Goal: Task Accomplishment & Management: Complete application form

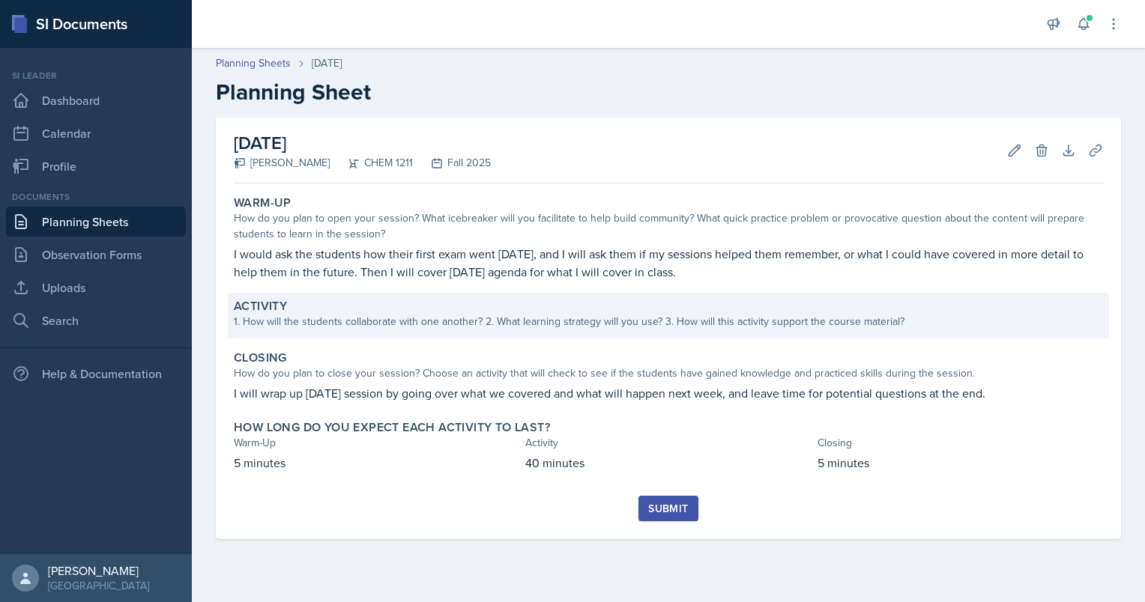
click at [363, 293] on div "Activity 1. How will the students collaborate with one another? 2. What learnin…" at bounding box center [668, 316] width 881 height 46
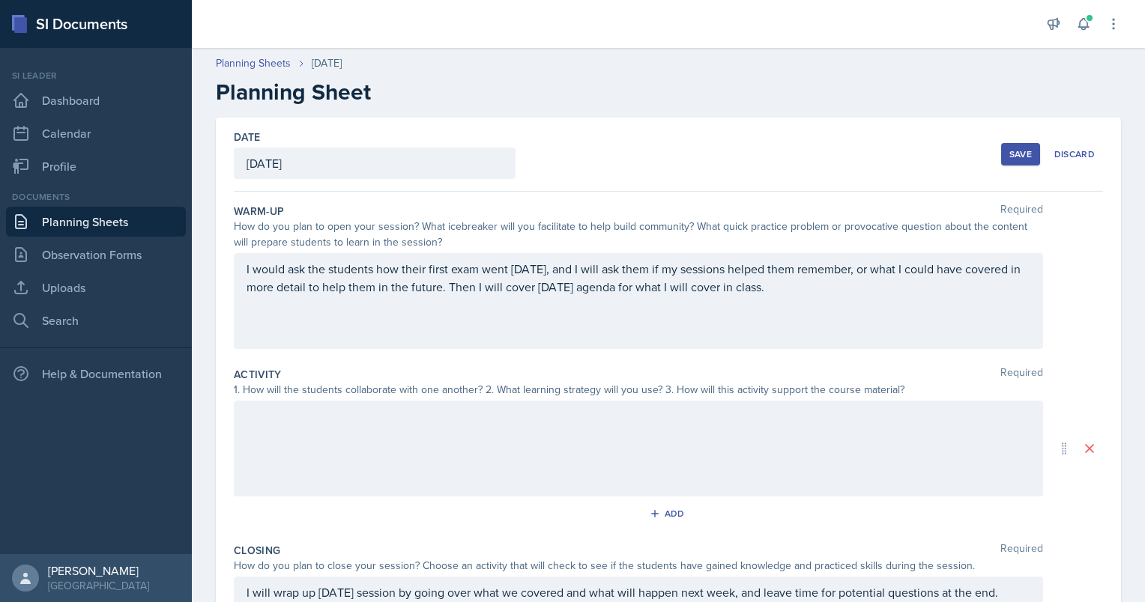
click at [348, 444] on div at bounding box center [638, 449] width 809 height 96
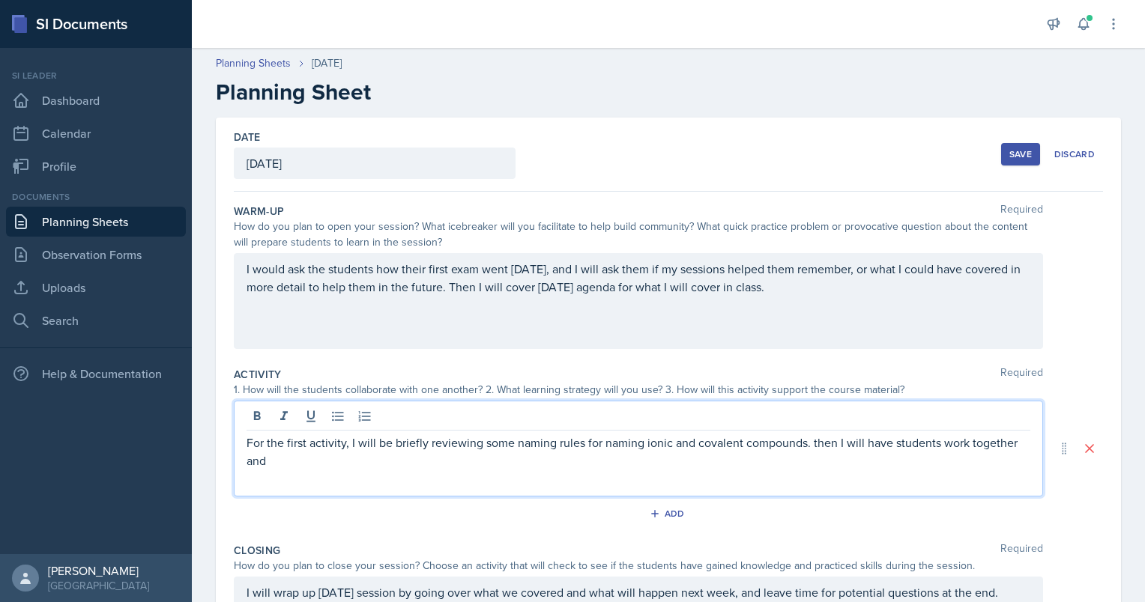
click at [819, 443] on p "For the first activity, I will be briefly reviewing some naming rules for namin…" at bounding box center [638, 452] width 784 height 36
click at [567, 460] on p "For the first activity, I will be briefly reviewing some naming rules for namin…" at bounding box center [638, 452] width 784 height 36
click at [507, 456] on p "For the first activity, I will be briefly reviewing some naming rules for namin…" at bounding box center [638, 452] width 784 height 36
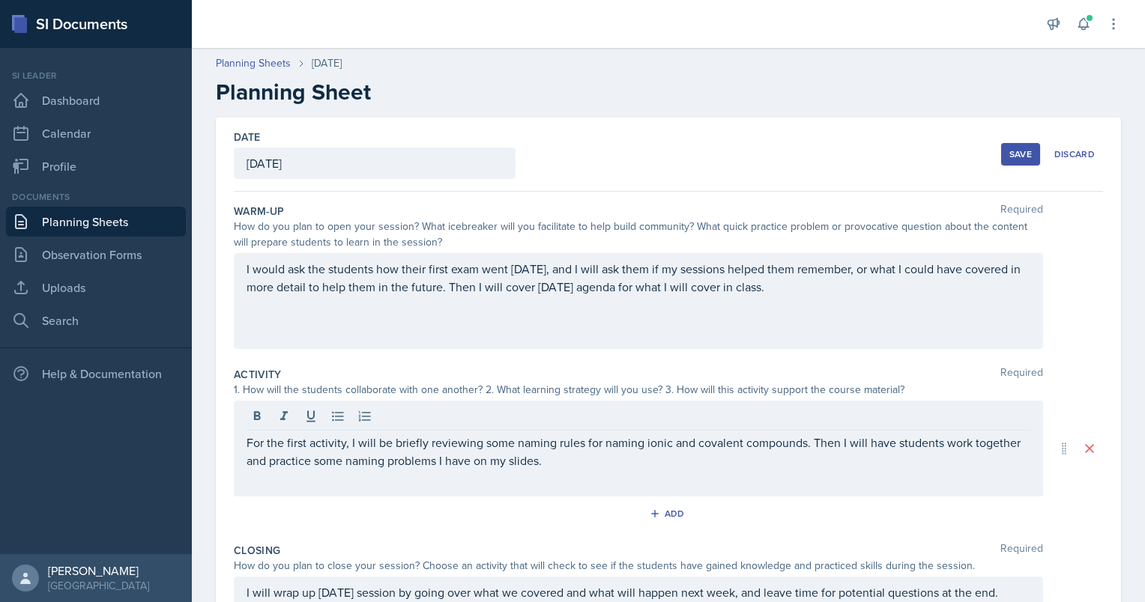
click at [561, 470] on div "For the first activity, I will be briefly reviewing some naming rules for namin…" at bounding box center [638, 449] width 809 height 96
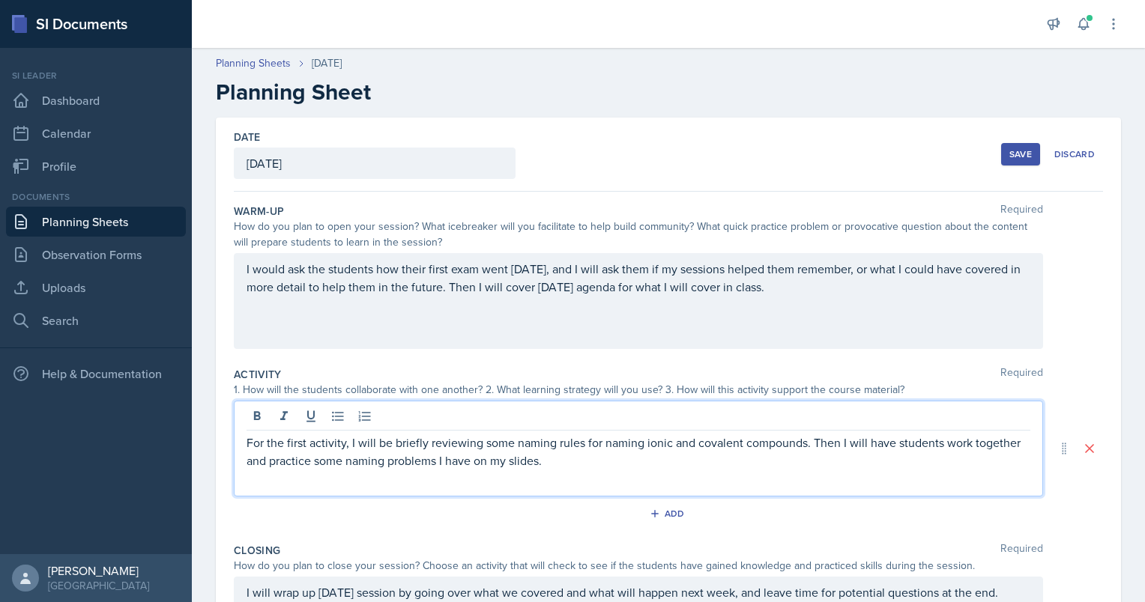
click at [556, 450] on p "For the first activity, I will be briefly reviewing some naming rules for namin…" at bounding box center [638, 452] width 784 height 36
click at [551, 458] on p "For the first activity, I will be briefly reviewing some naming rules for namin…" at bounding box center [638, 452] width 784 height 36
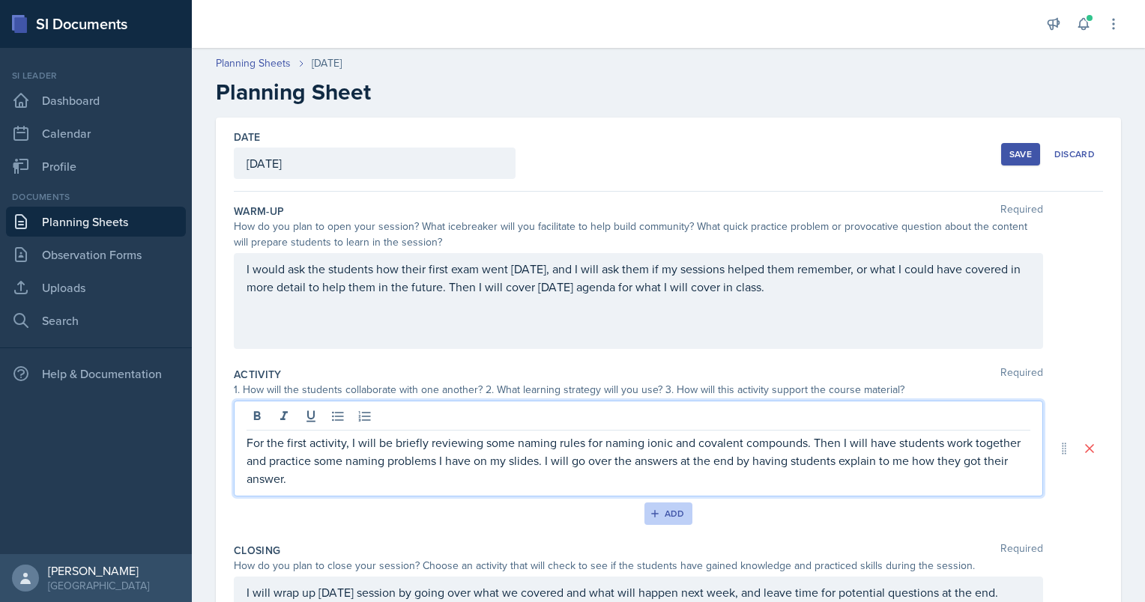
click at [672, 510] on div "Add" at bounding box center [668, 514] width 32 height 12
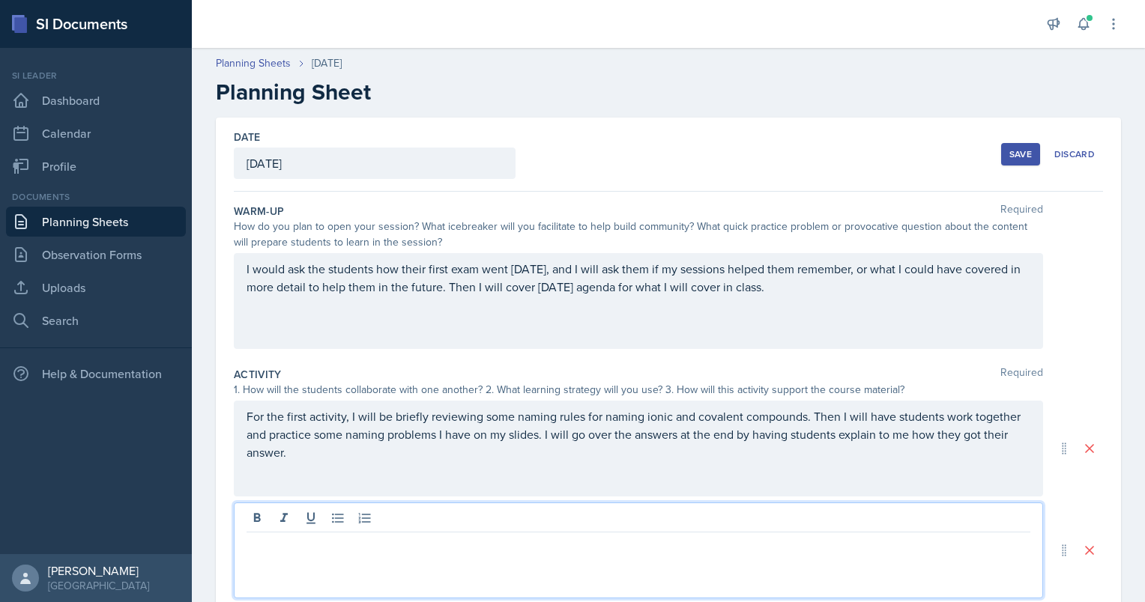
click at [342, 521] on div at bounding box center [638, 551] width 809 height 96
click at [252, 549] on p "for the second activity," at bounding box center [638, 545] width 784 height 18
click at [398, 544] on p "For the second activity," at bounding box center [638, 545] width 784 height 18
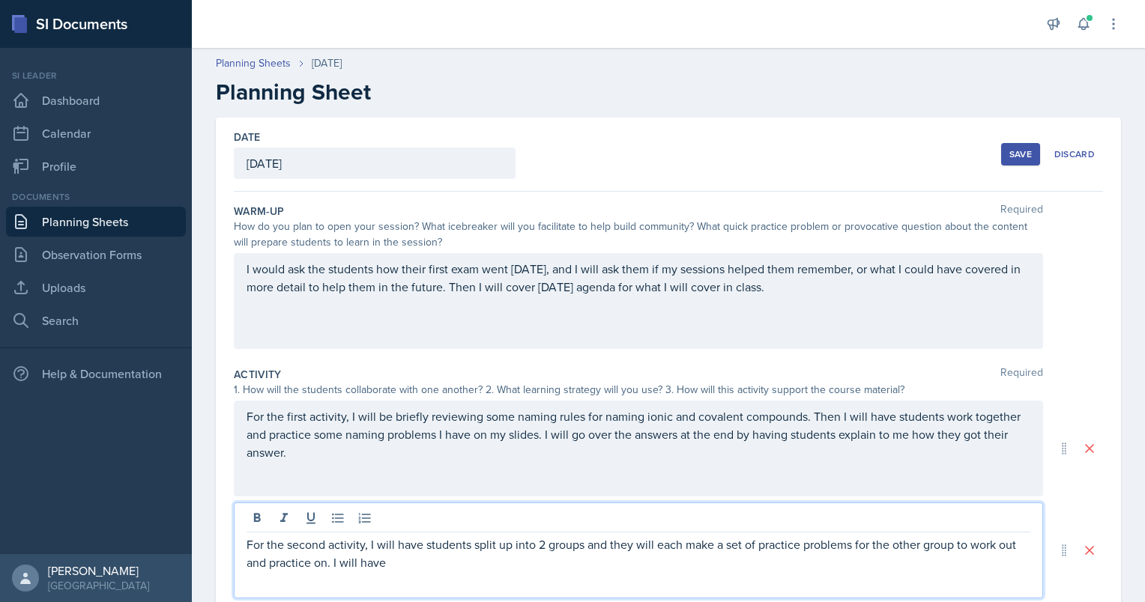
click at [597, 553] on p "For the second activity, I will have students split up into 2 groups and they w…" at bounding box center [638, 554] width 784 height 36
click at [428, 566] on p "For the second activity, I will have students split up into 2 groups, and they …" at bounding box center [638, 554] width 784 height 36
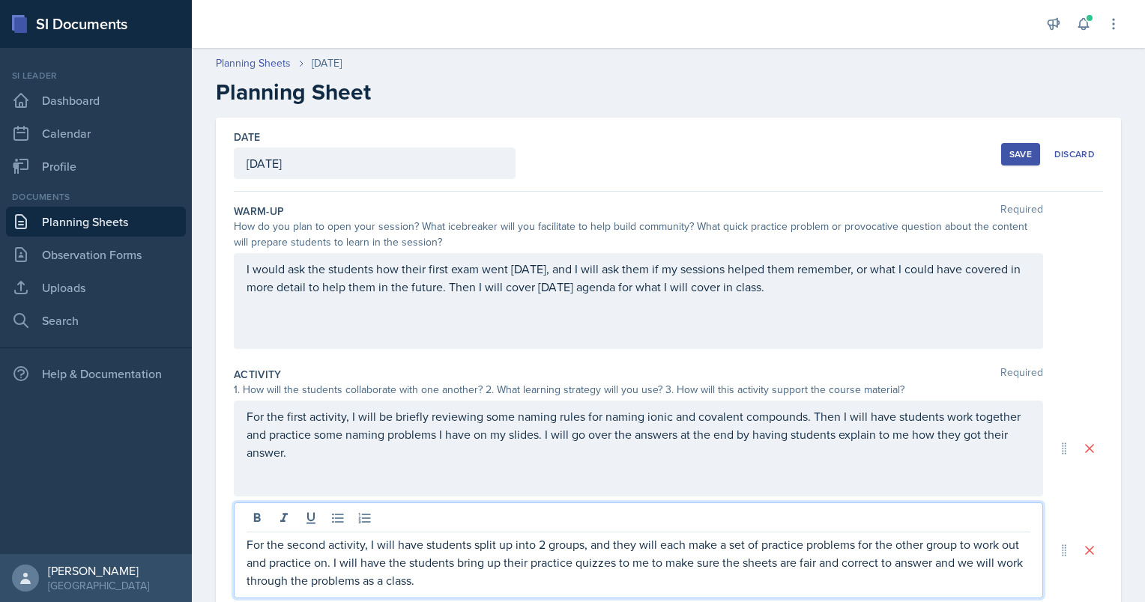
scroll to position [22, 0]
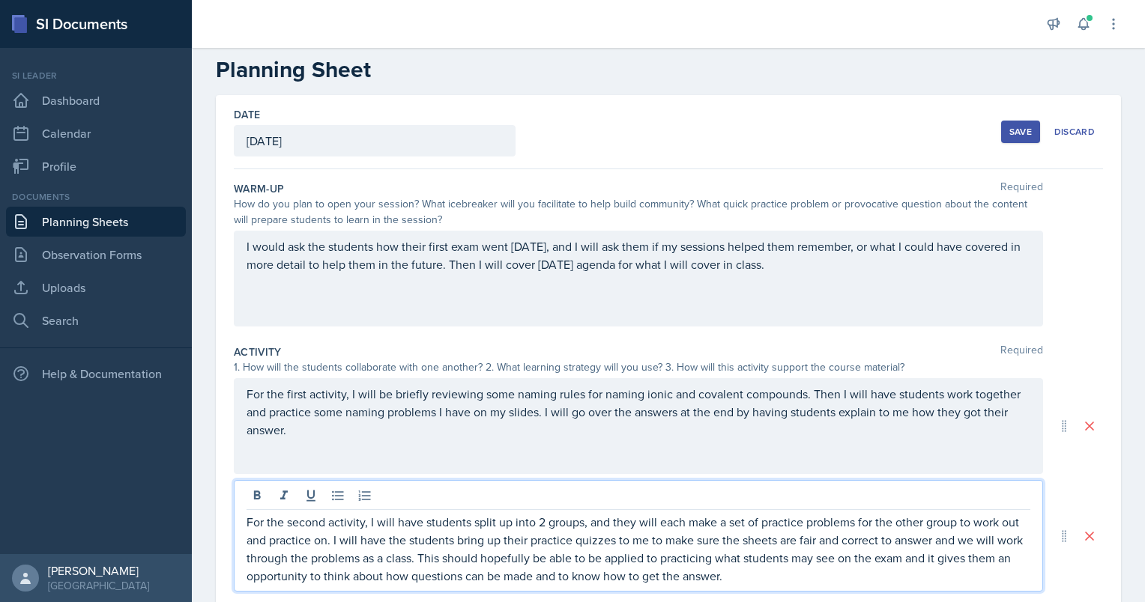
click at [954, 551] on p "For the second activity, I will have students split up into 2 groups, and they …" at bounding box center [638, 549] width 784 height 72
click at [951, 557] on p "For the second activity, I will have students split up into 2 groups, and they …" at bounding box center [638, 549] width 784 height 72
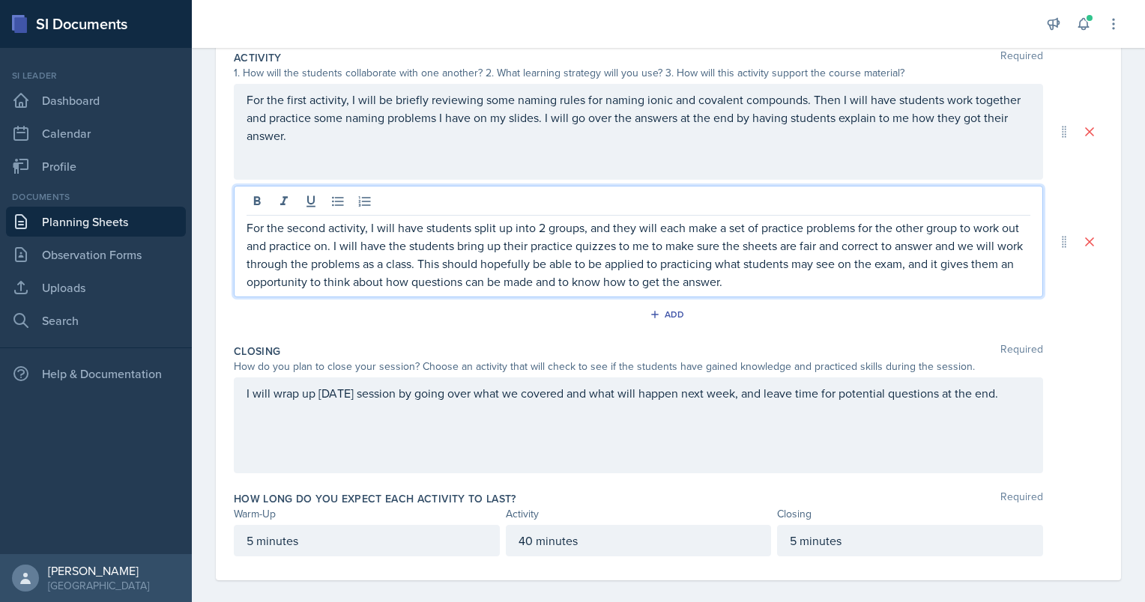
scroll to position [330, 0]
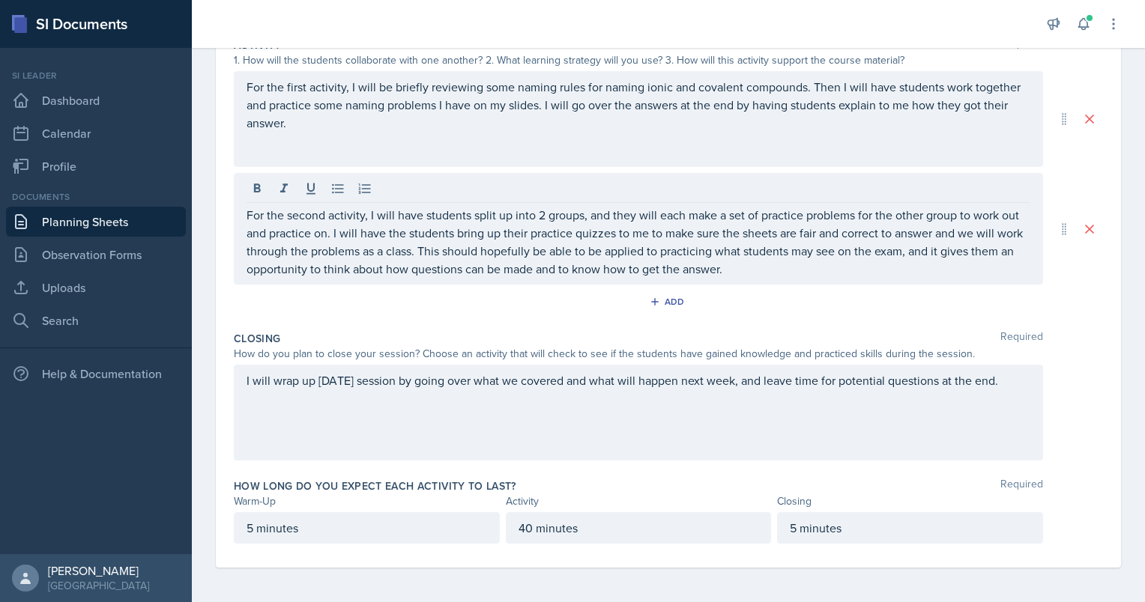
click at [611, 425] on div "I will wrap up [DATE] session by going over what we covered and what will happe…" at bounding box center [638, 413] width 809 height 96
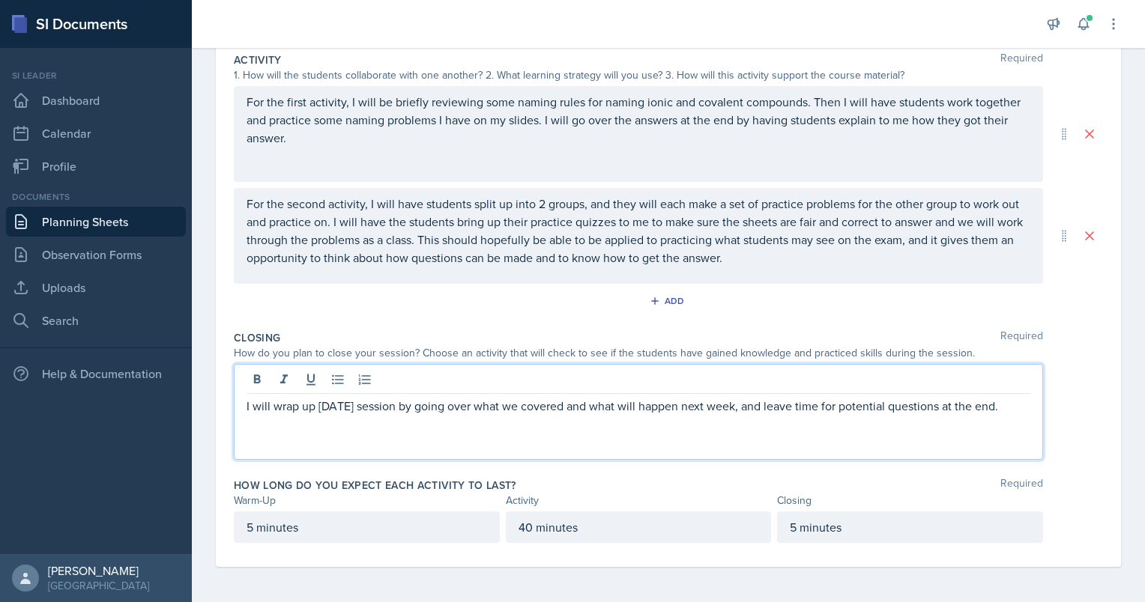
click at [611, 425] on div "I will wrap up [DATE] session by going over what we covered and what will happe…" at bounding box center [638, 412] width 809 height 96
click at [810, 475] on div "How long do you expect each activity to last? Required Warm-Up Activity Closing…" at bounding box center [668, 513] width 869 height 83
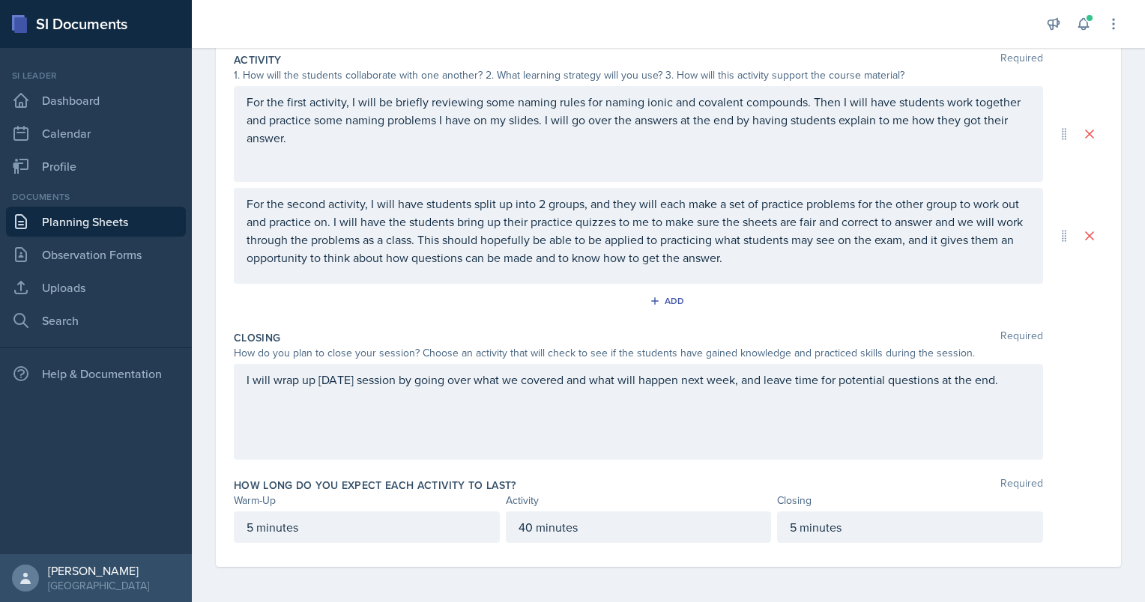
click at [755, 425] on div "I will wrap up [DATE] session by going over what we covered and what will happe…" at bounding box center [638, 412] width 809 height 96
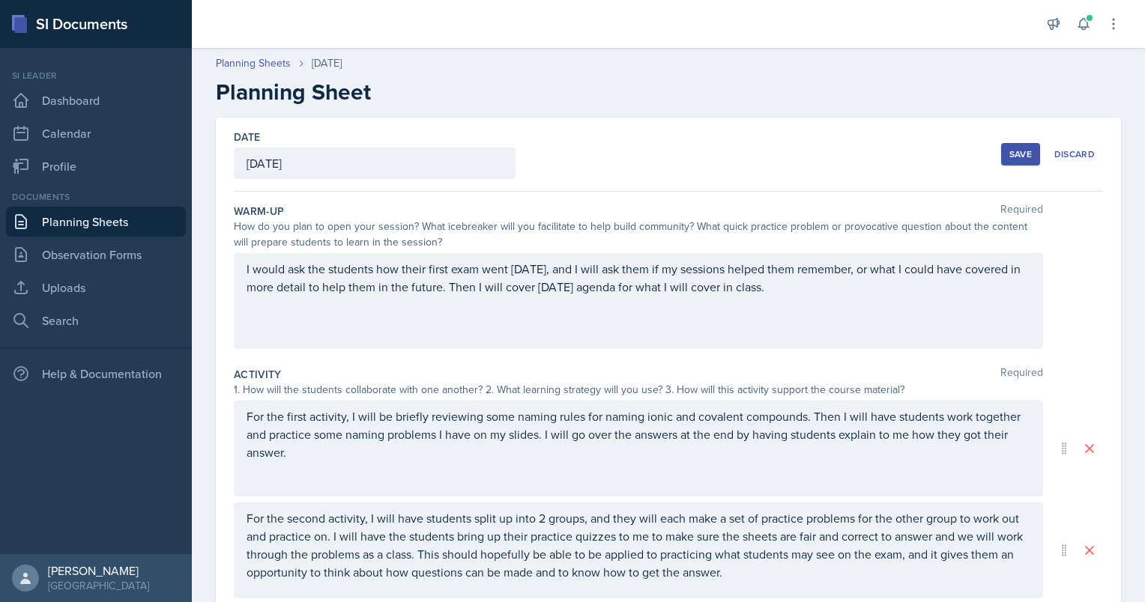
scroll to position [0, 0]
click at [1009, 154] on div "Save" at bounding box center [1020, 154] width 22 height 12
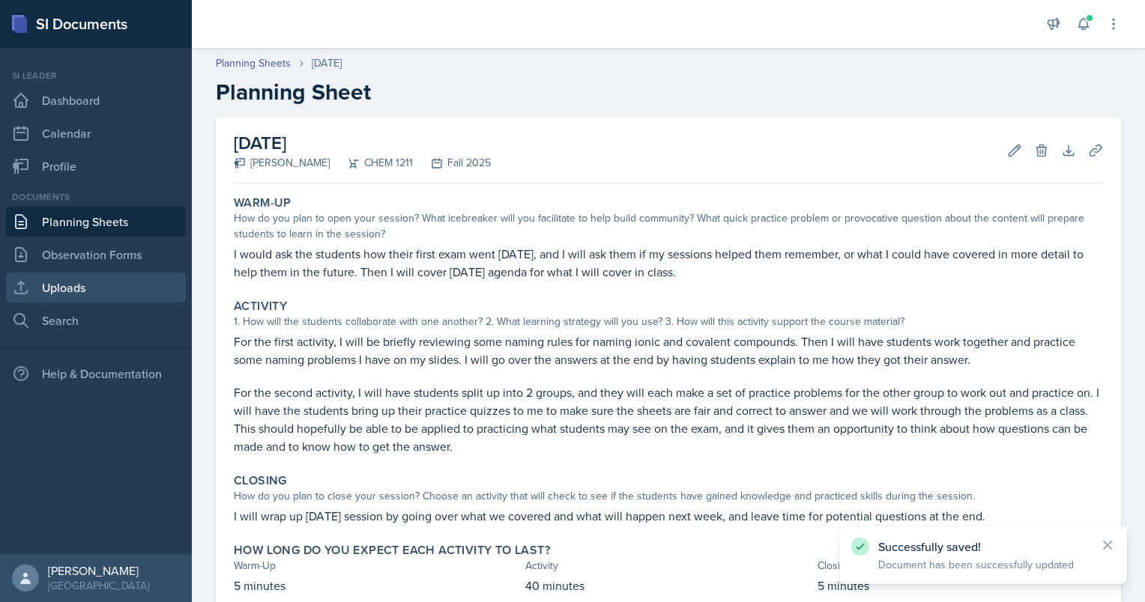
click at [70, 280] on link "Uploads" at bounding box center [96, 288] width 180 height 30
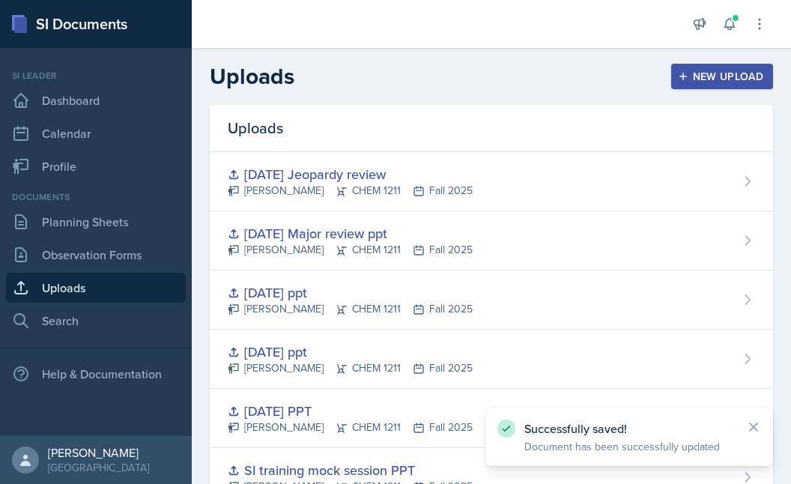
click at [709, 81] on div "New Upload" at bounding box center [722, 76] width 83 height 12
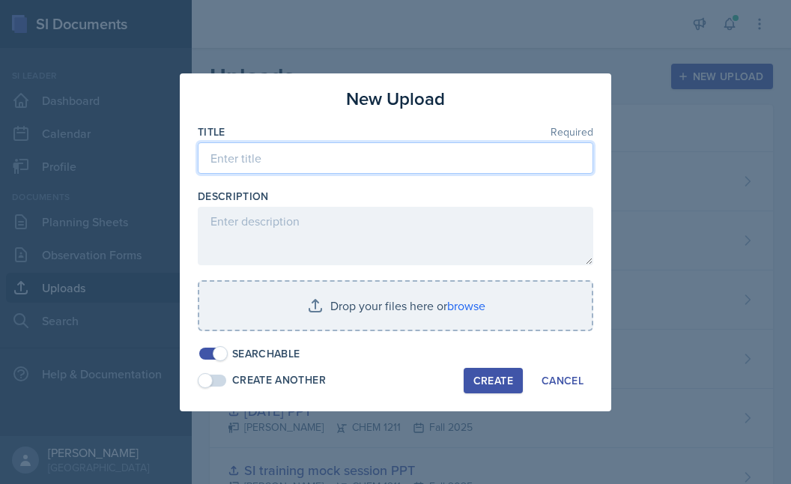
click at [285, 160] on input at bounding box center [396, 157] width 396 height 31
type input "[DATE] PPT"
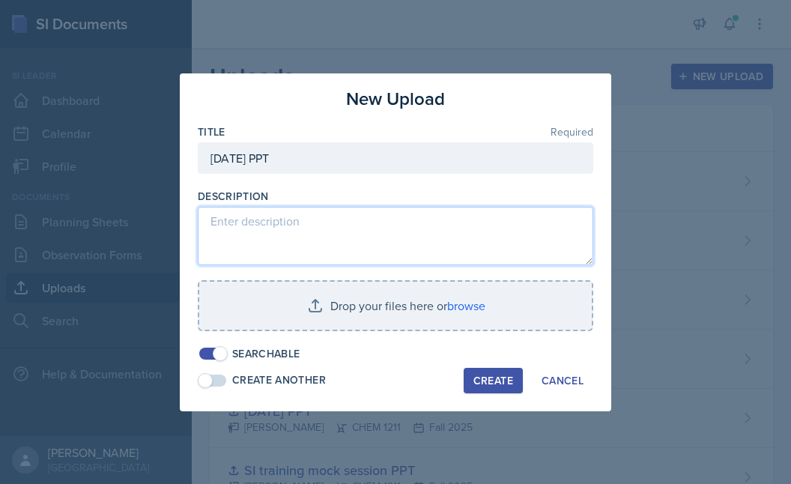
click at [261, 251] on textarea at bounding box center [396, 236] width 396 height 58
click at [260, 237] on textarea "PowerPoint I will be using for my SI session [DATE][DATE]" at bounding box center [396, 236] width 396 height 58
type textarea "PowerPoint I will be using for my SI session [DATE][DATE]"
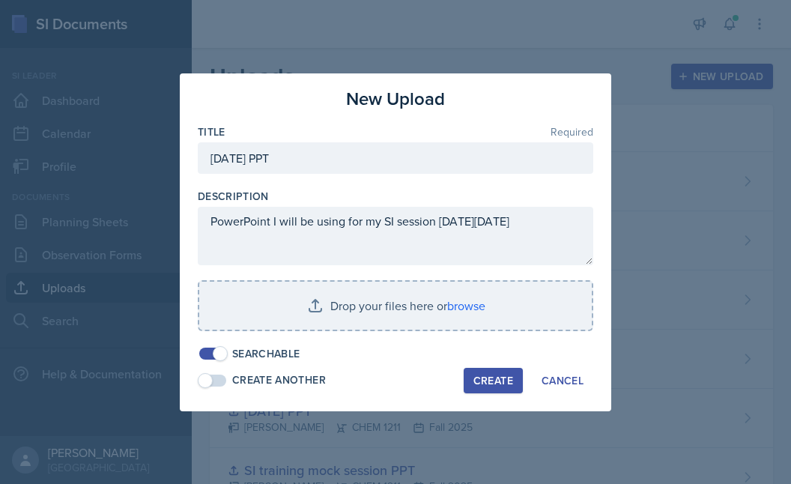
click at [515, 386] on button "Create" at bounding box center [493, 380] width 59 height 25
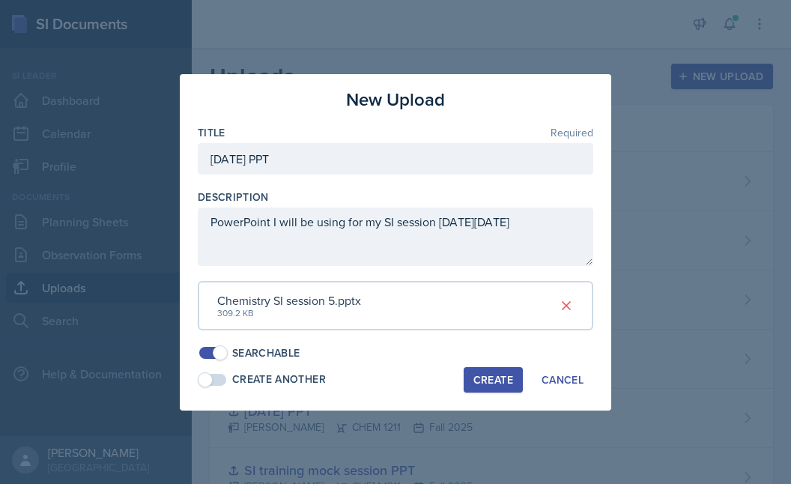
click at [485, 375] on div "Create" at bounding box center [493, 380] width 40 height 12
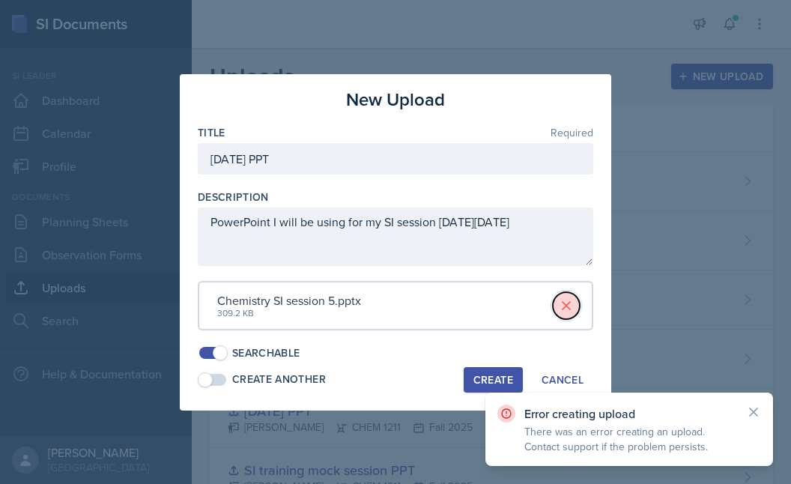
click at [574, 305] on button at bounding box center [566, 305] width 27 height 27
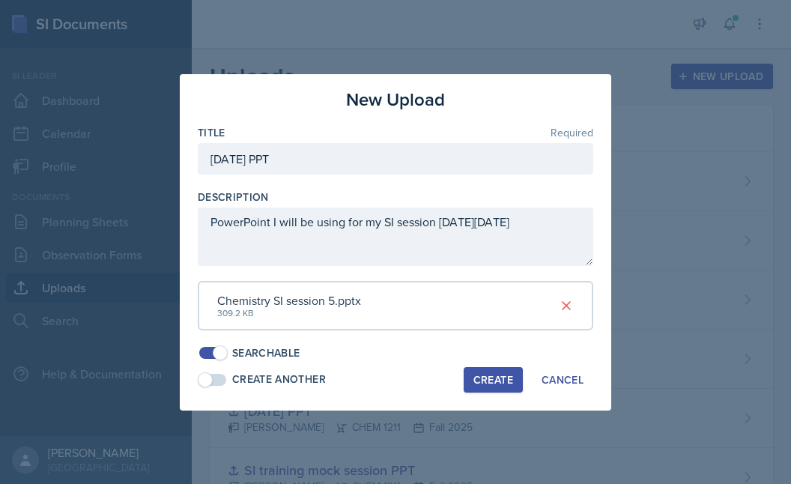
click at [498, 374] on div "Create" at bounding box center [493, 380] width 40 height 12
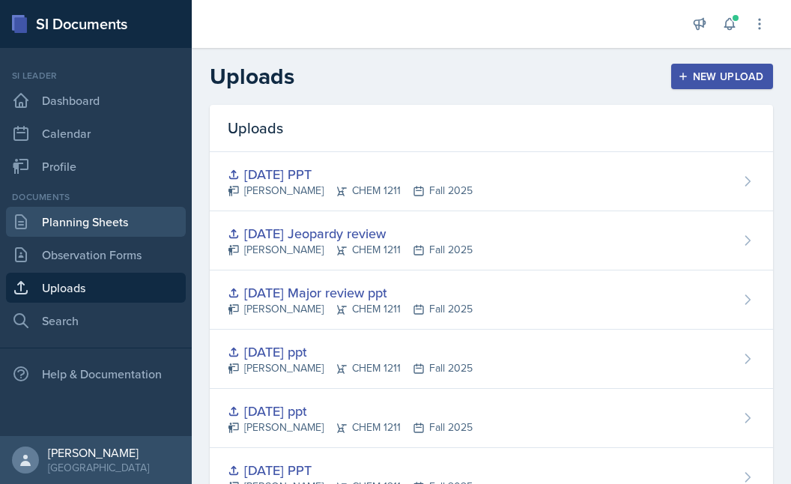
click at [110, 219] on link "Planning Sheets" at bounding box center [96, 222] width 180 height 30
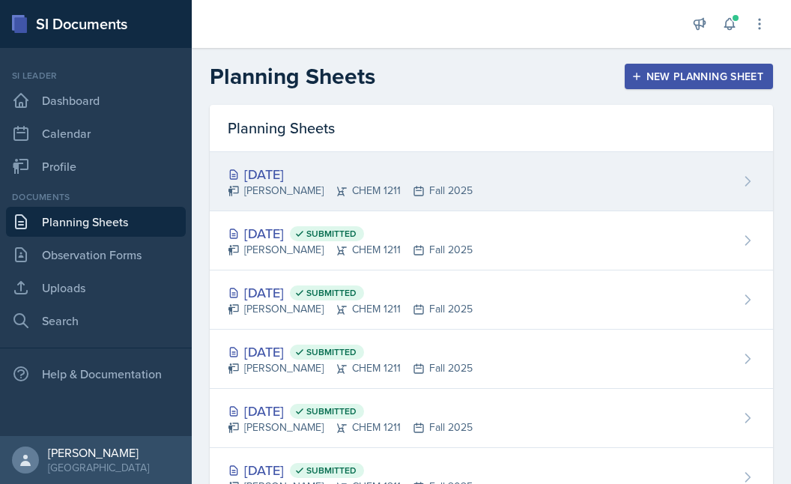
click at [375, 191] on div "[PERSON_NAME] CHEM 1211 Fall 2025" at bounding box center [350, 191] width 245 height 16
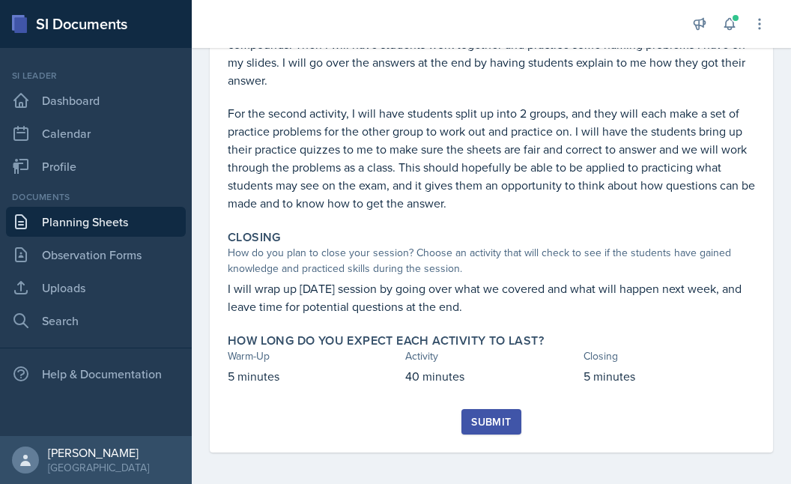
scroll to position [354, 0]
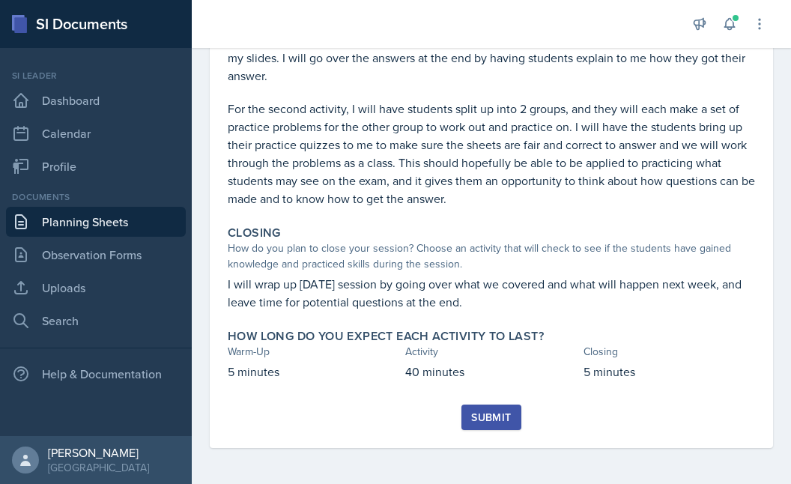
click at [461, 409] on button "Submit" at bounding box center [490, 416] width 59 height 25
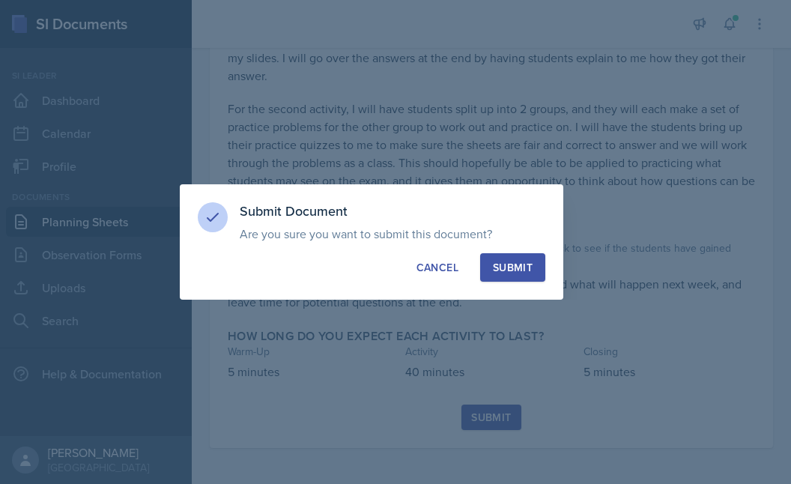
click at [520, 276] on button "Submit" at bounding box center [512, 267] width 65 height 28
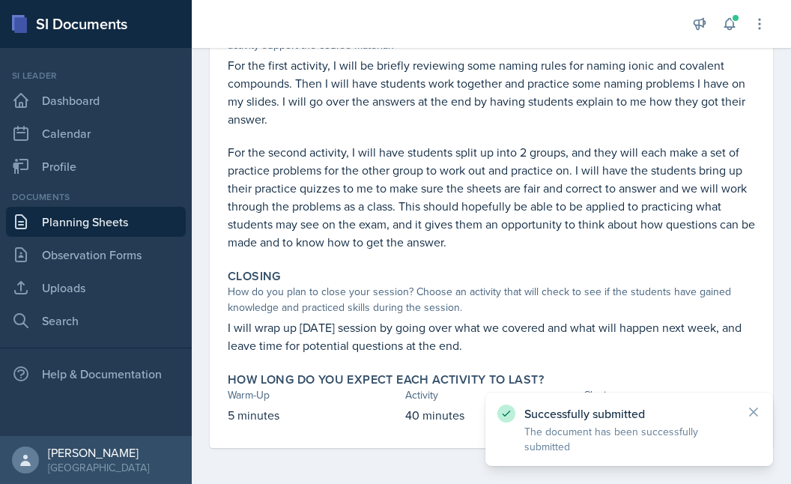
scroll to position [0, 0]
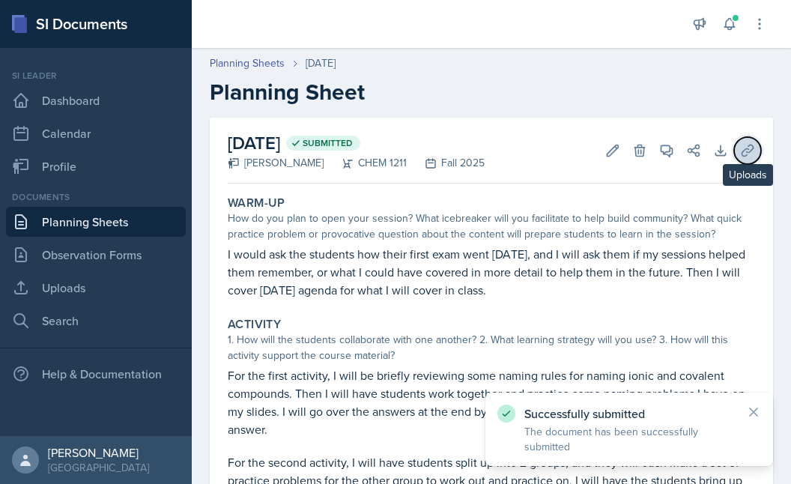
click at [740, 143] on icon at bounding box center [747, 150] width 15 height 15
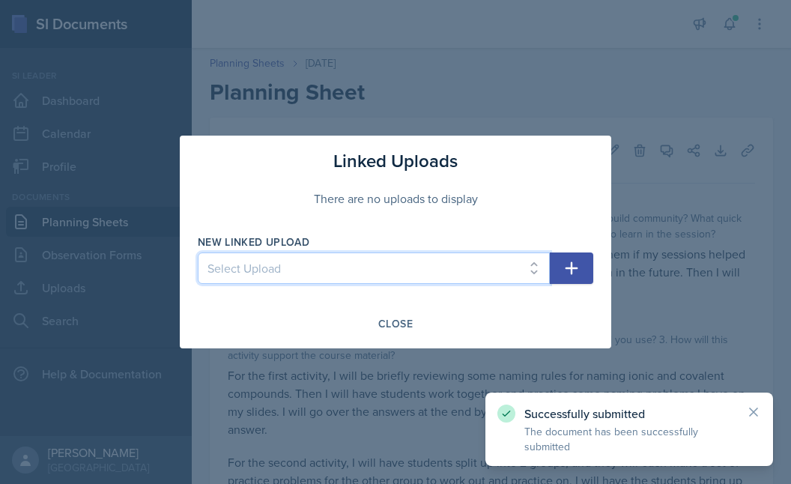
click at [344, 268] on select "Select Upload SI training mock session PPT [DATE] PPT [DATE] ppt [DATE] ppt [DA…" at bounding box center [374, 267] width 352 height 31
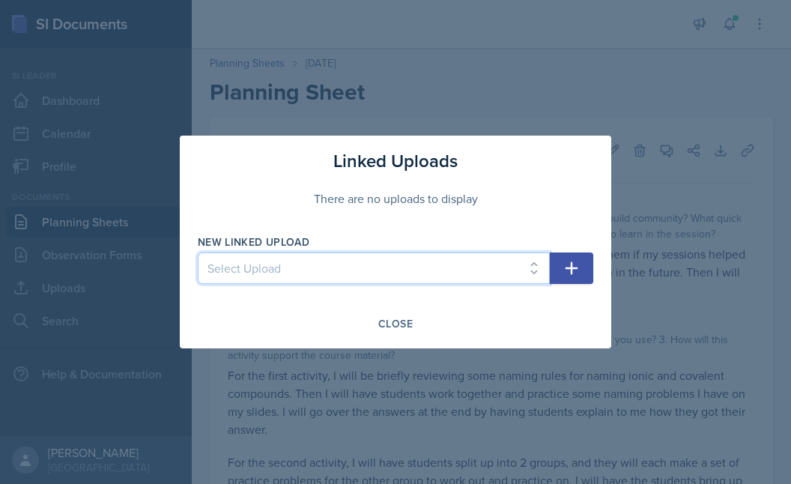
select select "92fafea4-38fe-421a-886a-96901126eacd"
click at [198, 252] on select "Select Upload SI training mock session PPT [DATE] PPT [DATE] ppt [DATE] ppt [DA…" at bounding box center [374, 267] width 352 height 31
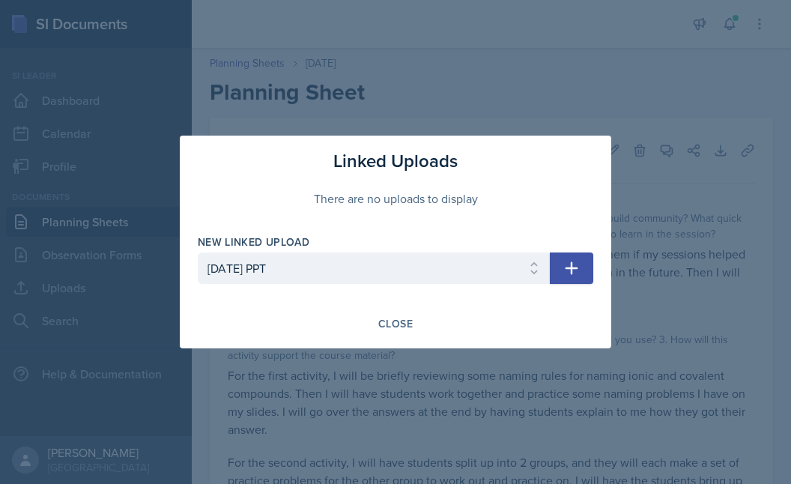
click at [568, 276] on icon "button" at bounding box center [572, 268] width 18 height 18
select select
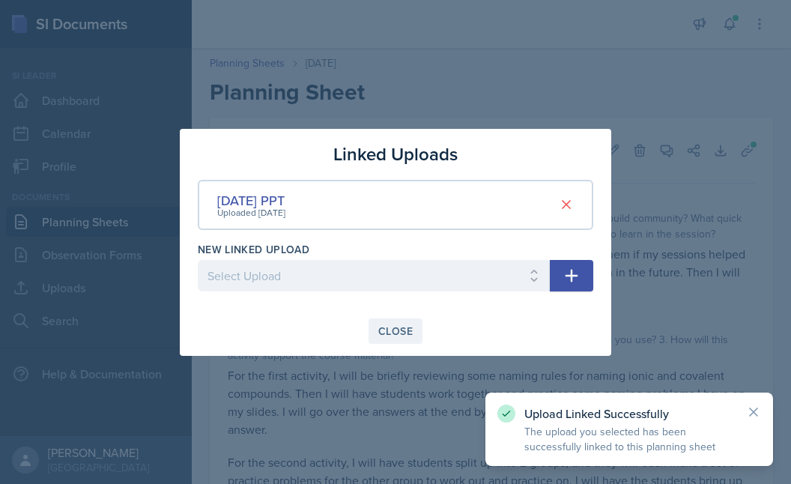
click at [396, 332] on div "Close" at bounding box center [395, 331] width 34 height 12
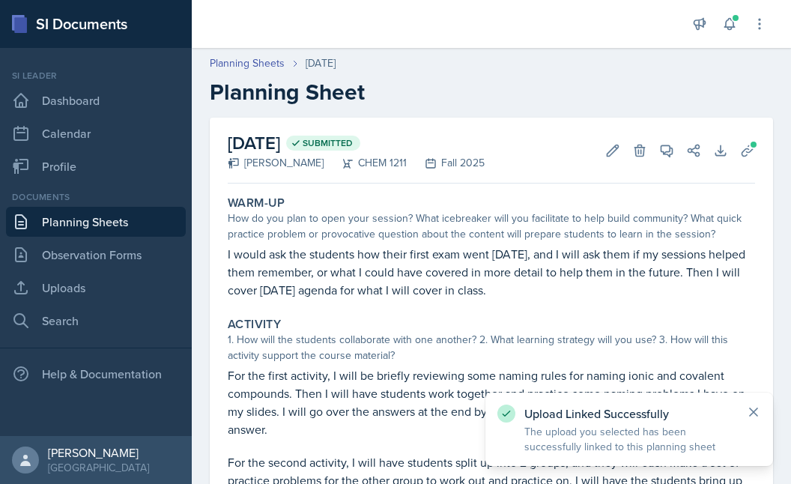
click at [747, 404] on icon at bounding box center [753, 411] width 15 height 15
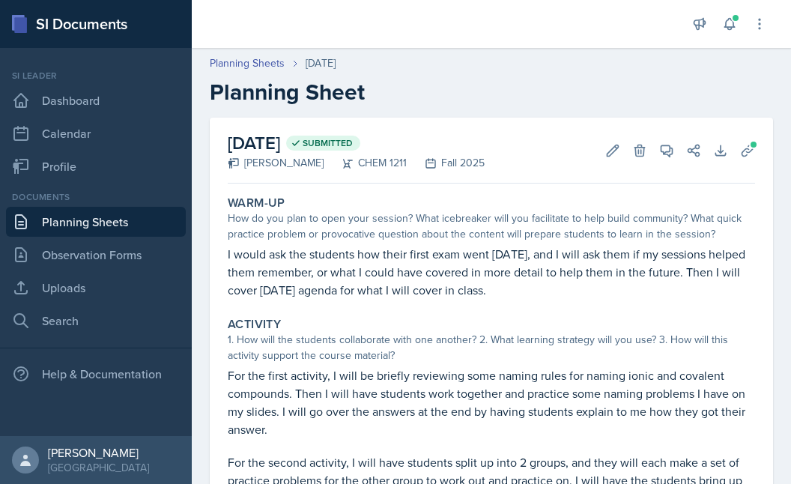
click at [69, 215] on link "Planning Sheets" at bounding box center [96, 222] width 180 height 30
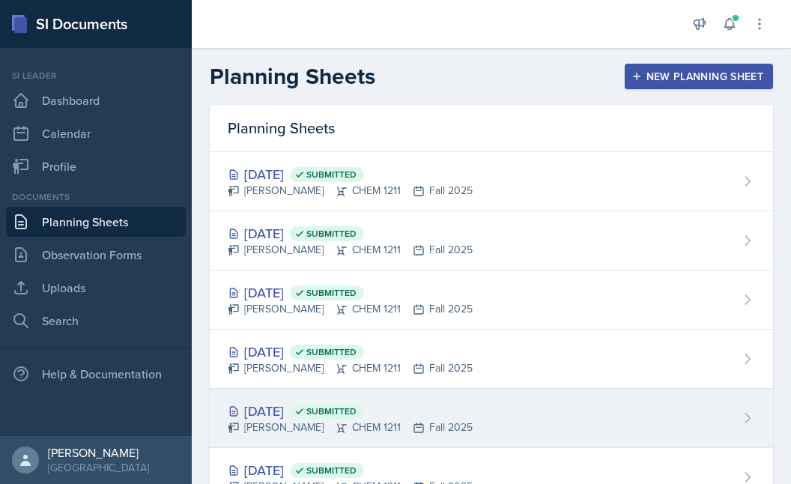
scroll to position [176, 0]
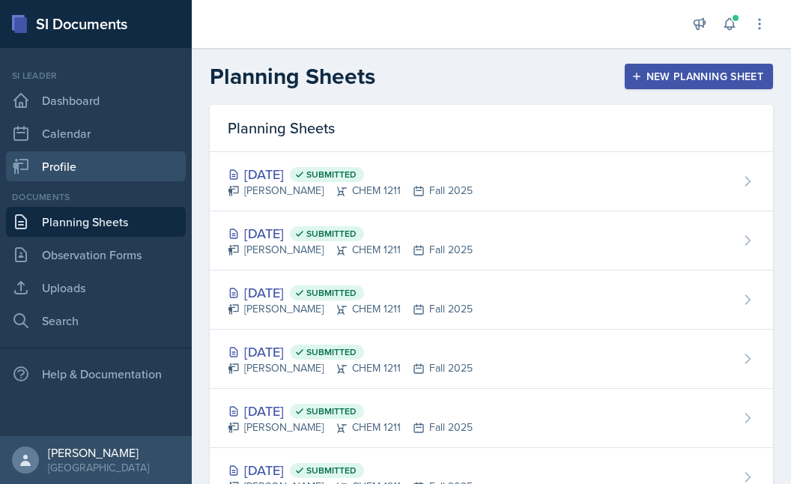
click at [79, 166] on link "Profile" at bounding box center [96, 166] width 180 height 30
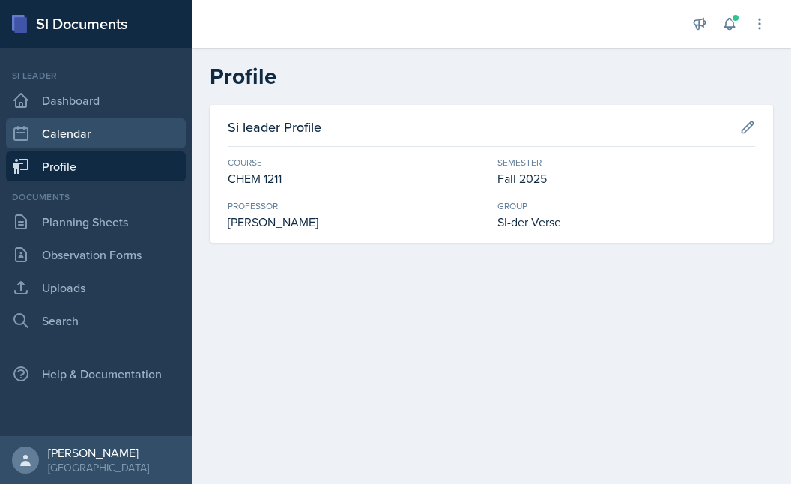
click at [88, 139] on link "Calendar" at bounding box center [96, 133] width 180 height 30
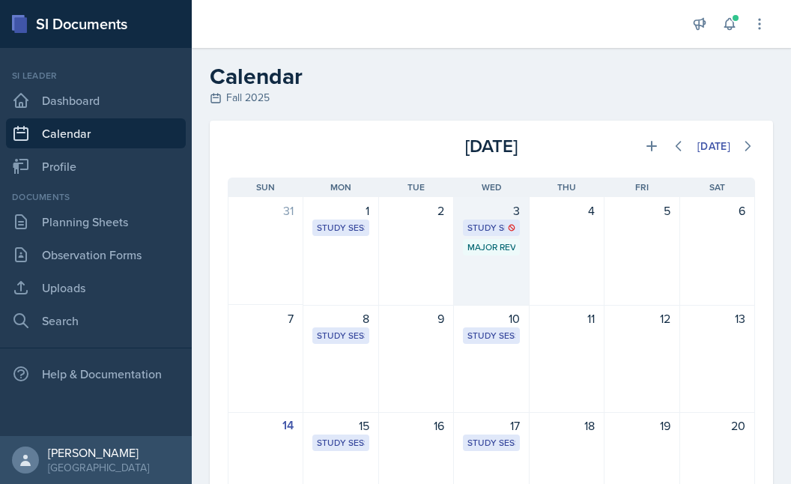
click at [499, 240] on div "Major Review Session [PERSON_NAME][GEOGRAPHIC_DATA] 132 12:30 PM - 2:30 PM" at bounding box center [491, 247] width 56 height 16
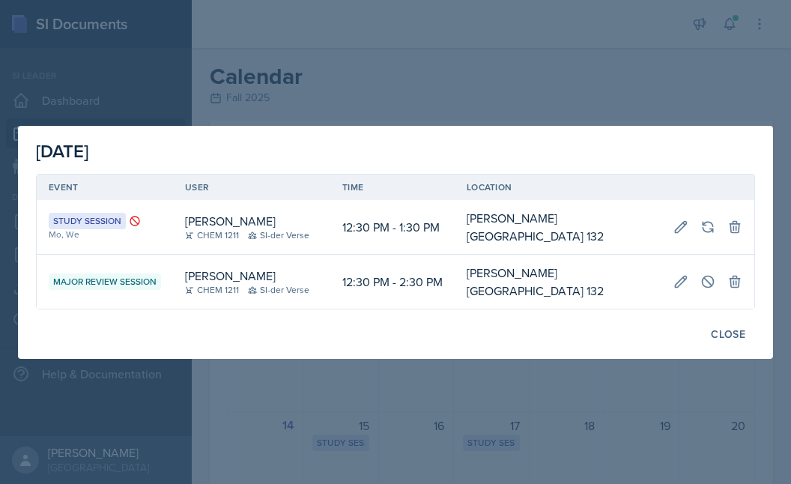
click at [355, 90] on div at bounding box center [395, 242] width 791 height 484
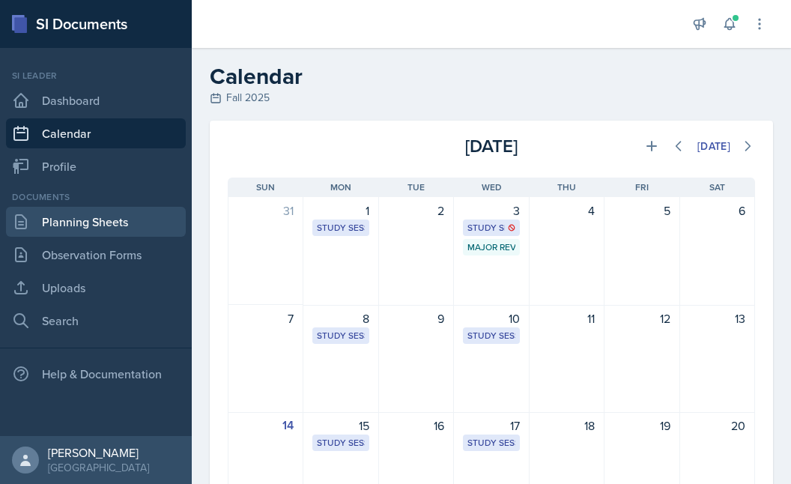
click at [90, 216] on link "Planning Sheets" at bounding box center [96, 222] width 180 height 30
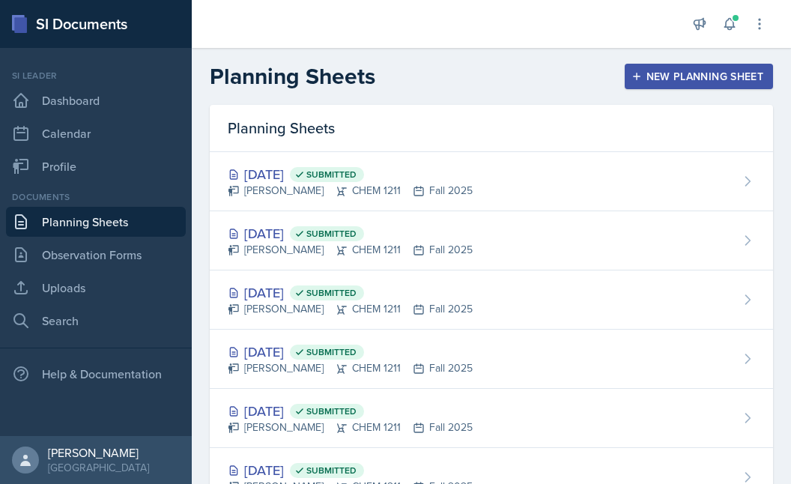
click at [688, 88] on button "New Planning Sheet" at bounding box center [699, 76] width 148 height 25
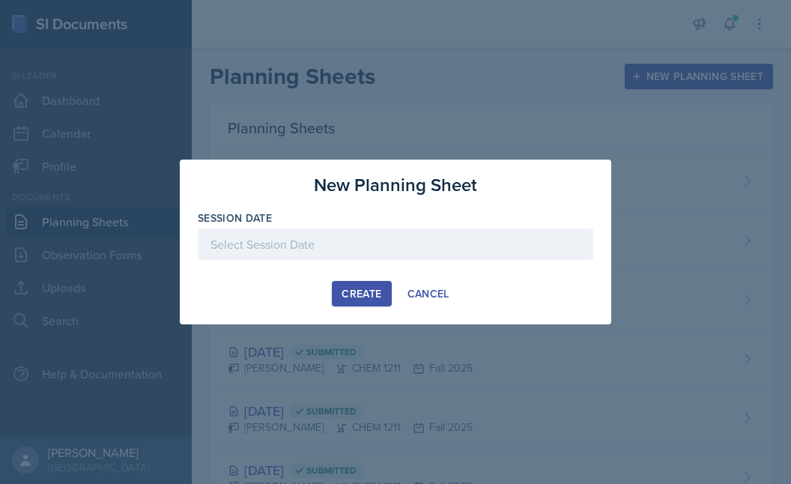
click at [314, 214] on div "Session Date" at bounding box center [396, 217] width 396 height 15
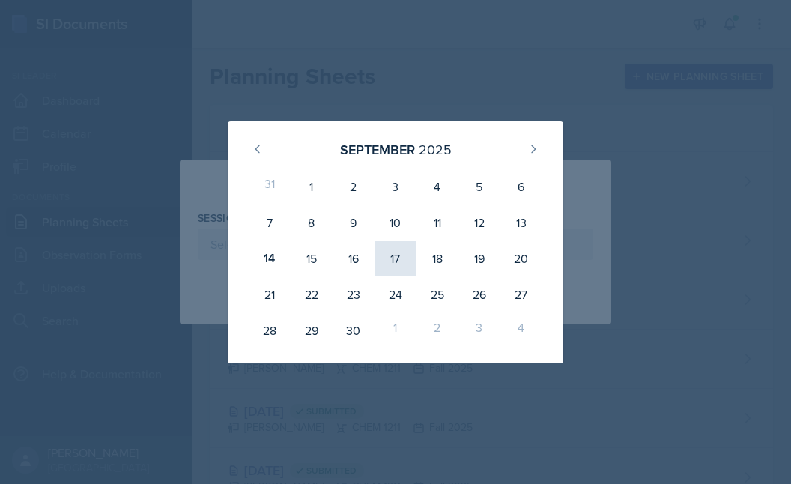
click at [396, 260] on div "17" at bounding box center [396, 258] width 42 height 36
type input "[DATE]"
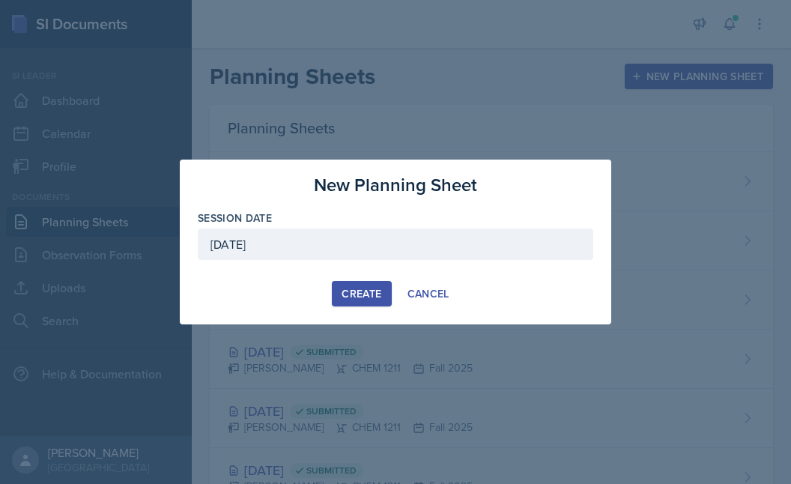
click at [372, 282] on button "Create" at bounding box center [361, 293] width 59 height 25
